Goal: Find specific page/section: Find specific page/section

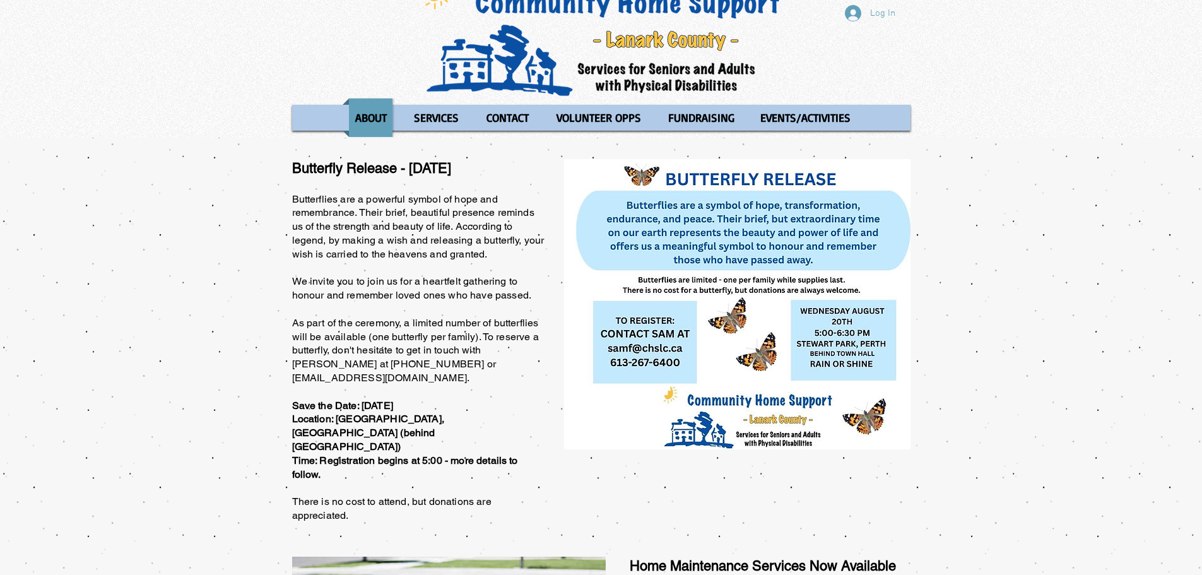
scroll to position [63, 0]
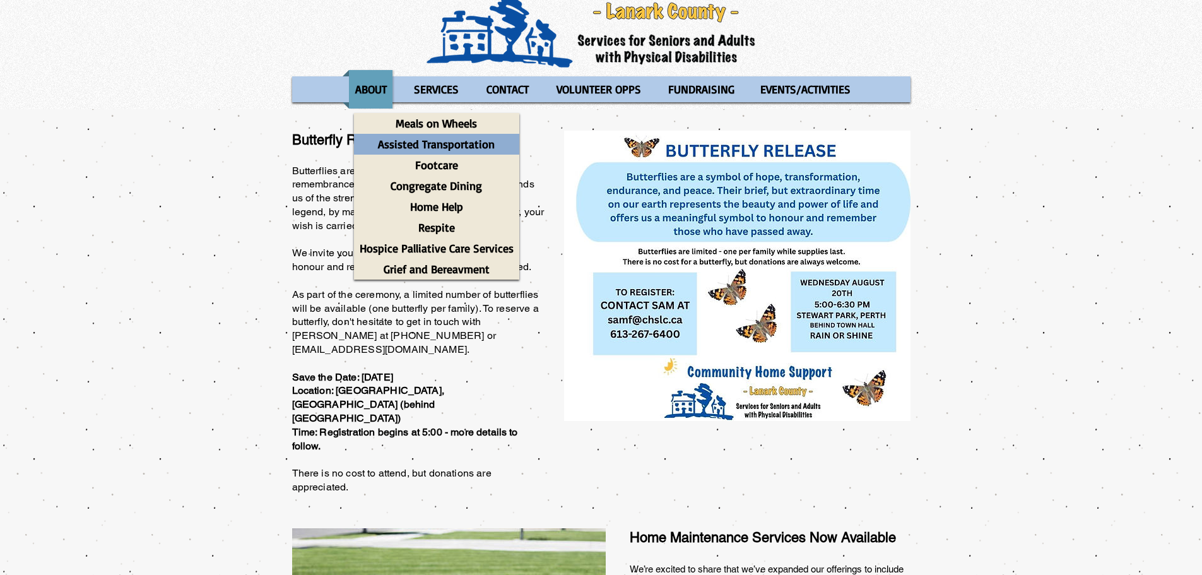
click at [440, 141] on p "Assisted Transportation" at bounding box center [436, 144] width 128 height 21
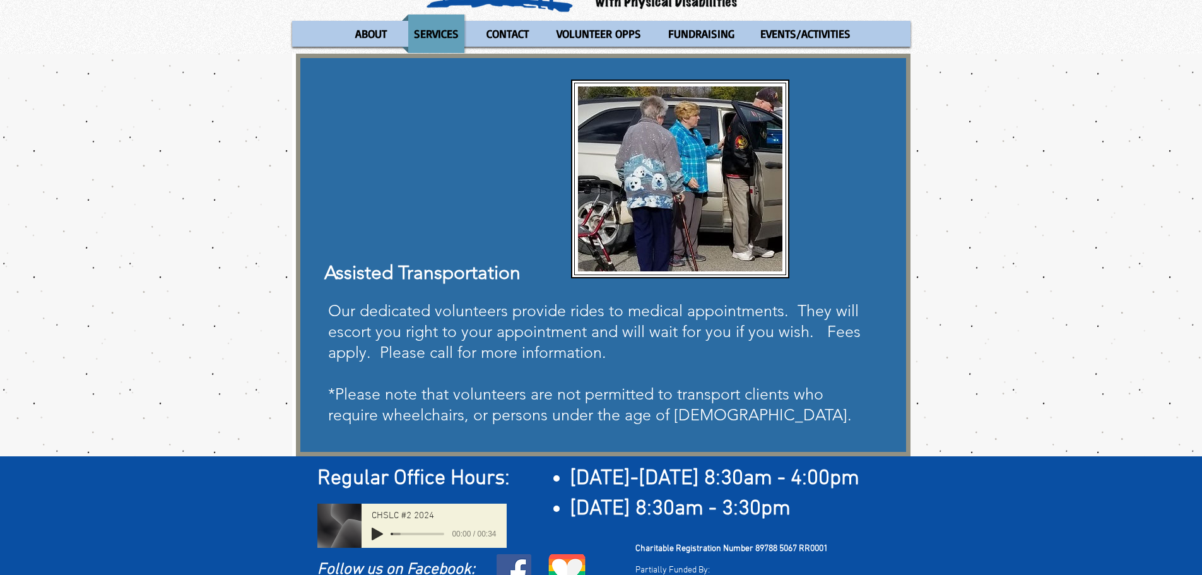
scroll to position [139, 0]
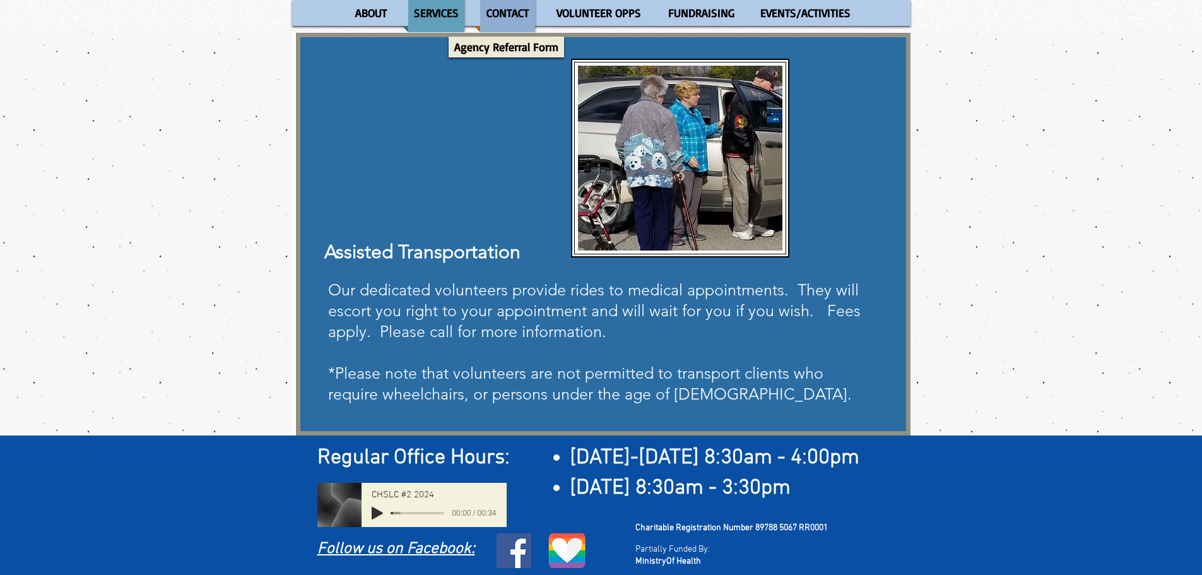
click at [507, 3] on p "CONTACT" at bounding box center [508, 13] width 54 height 38
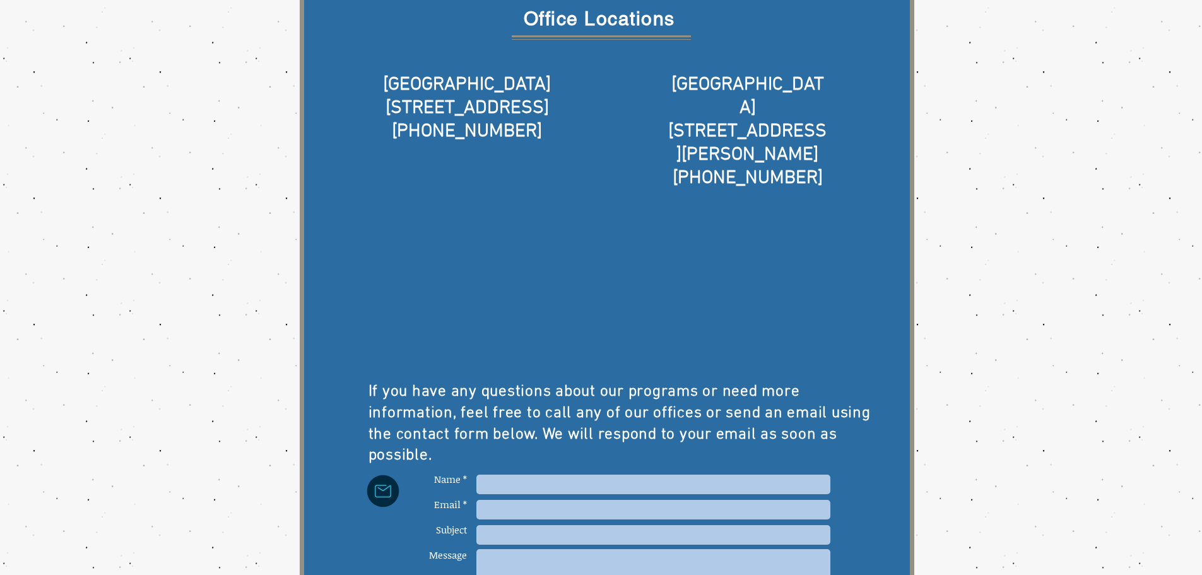
scroll to position [76, 0]
